Goal: Navigation & Orientation: Find specific page/section

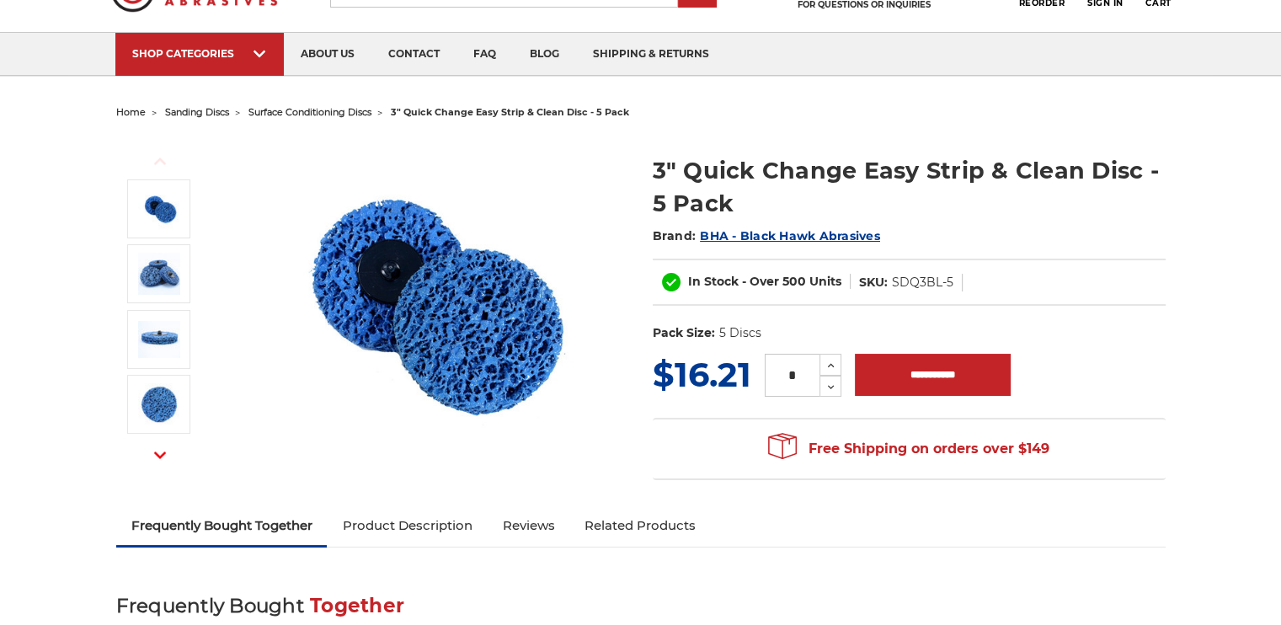
scroll to position [84, 0]
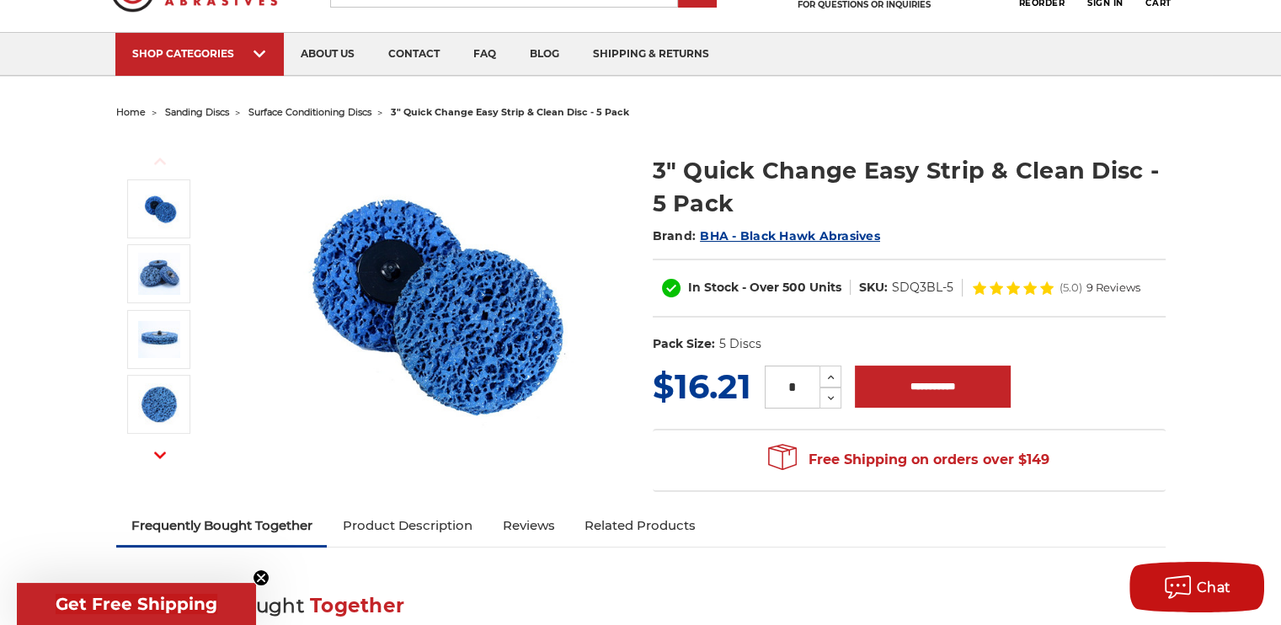
click at [827, 231] on span "BHA - Black Hawk Abrasives" at bounding box center [790, 235] width 180 height 15
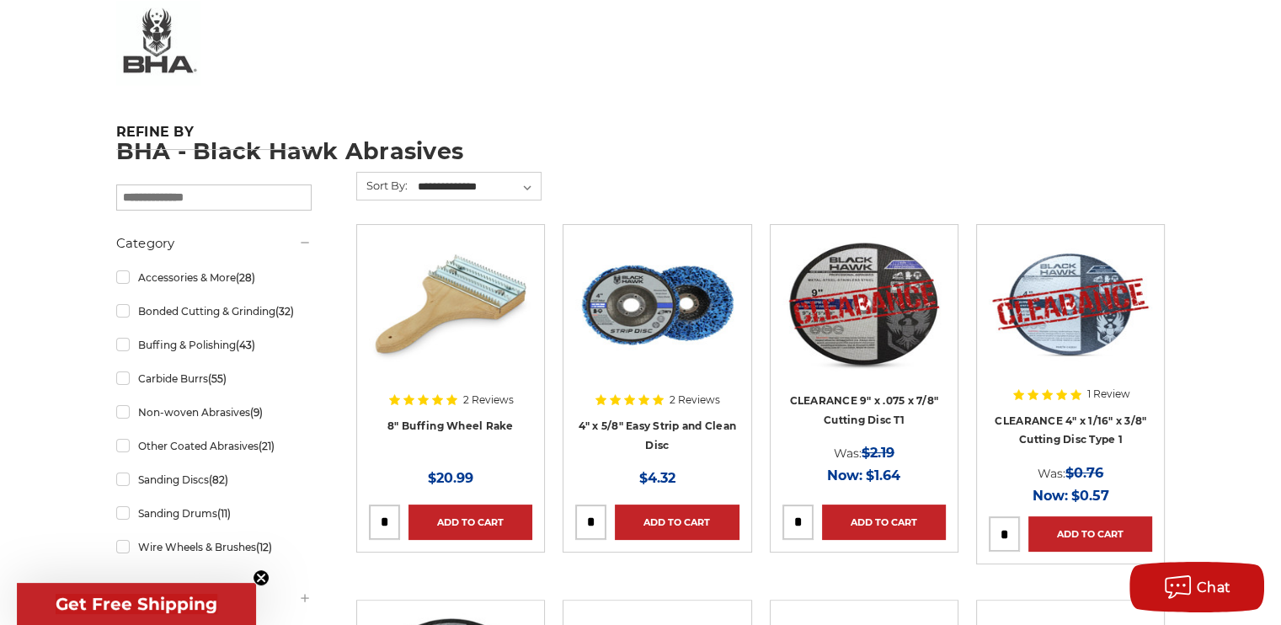
scroll to position [337, 0]
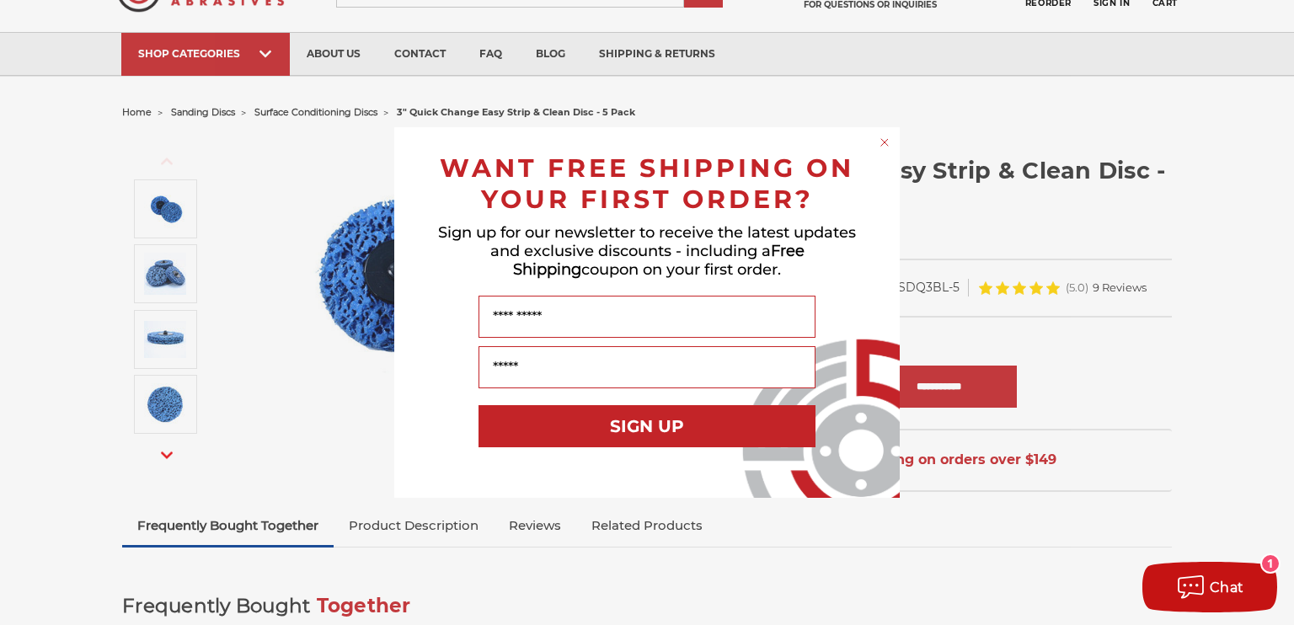
click at [883, 142] on circle "Close dialog" at bounding box center [885, 143] width 16 height 16
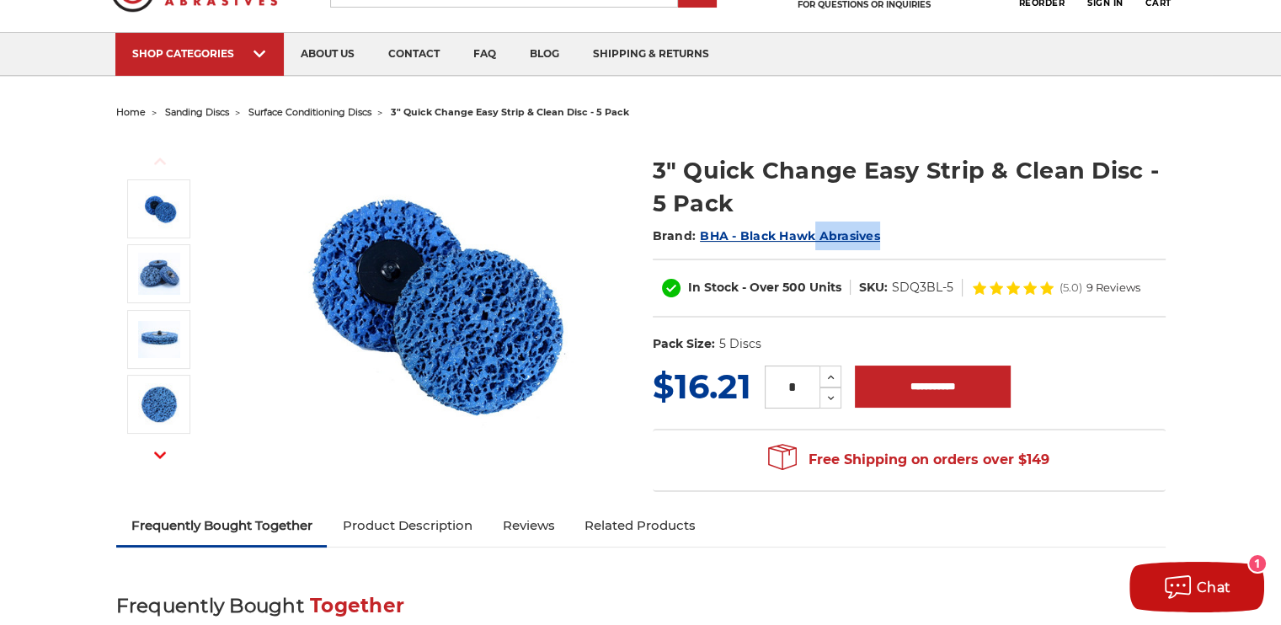
drag, startPoint x: 907, startPoint y: 227, endPoint x: 816, endPoint y: 232, distance: 91.1
click at [816, 232] on h2 "Brand: BHA - Black Hawk Abrasives" at bounding box center [909, 236] width 513 height 29
copy span "Abrasives"
